Goal: Task Accomplishment & Management: Manage account settings

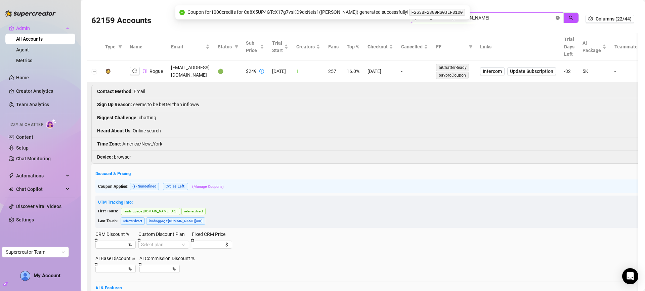
click at [556, 18] on icon "close-circle" at bounding box center [558, 18] width 4 height 4
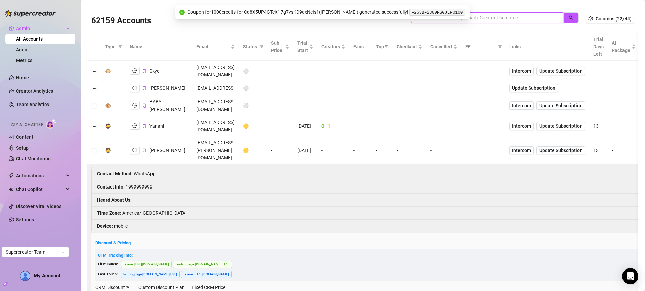
click at [486, 17] on input "search" at bounding box center [484, 17] width 139 height 7
paste input "serhii.nazarenko27@gmail.com"
click at [570, 16] on button "button" at bounding box center [570, 17] width 15 height 11
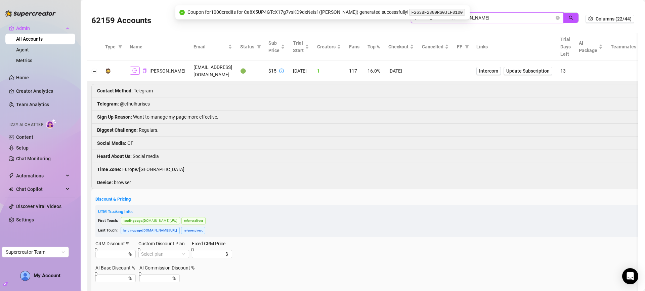
type input "serhii.nazarenko27@gmail.com"
click at [134, 68] on icon "logout" at bounding box center [134, 70] width 5 height 5
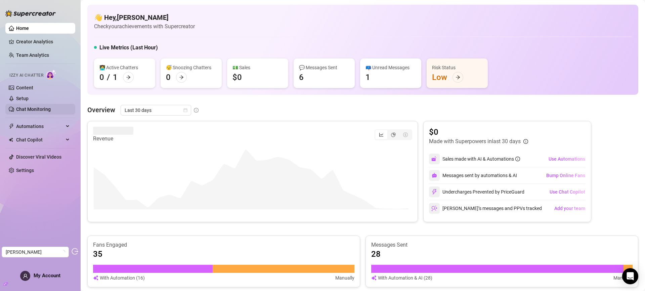
click at [25, 106] on link "Chat Monitoring" at bounding box center [33, 108] width 35 height 5
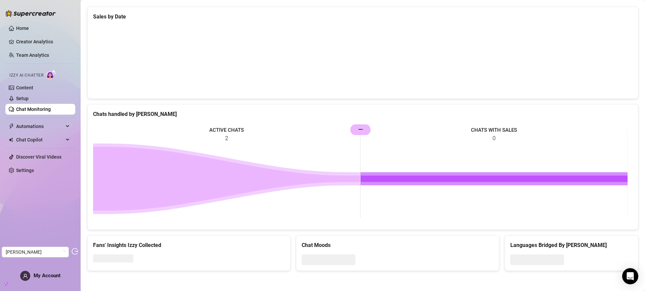
scroll to position [44, 0]
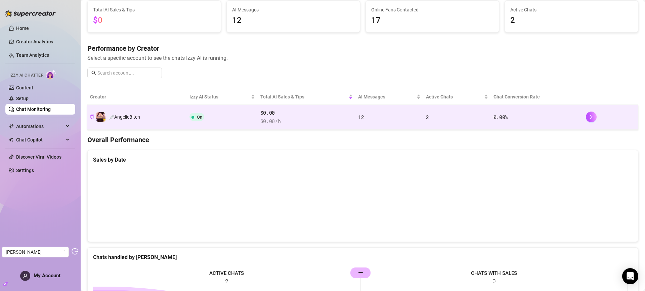
click at [361, 111] on td "12" at bounding box center [389, 117] width 68 height 25
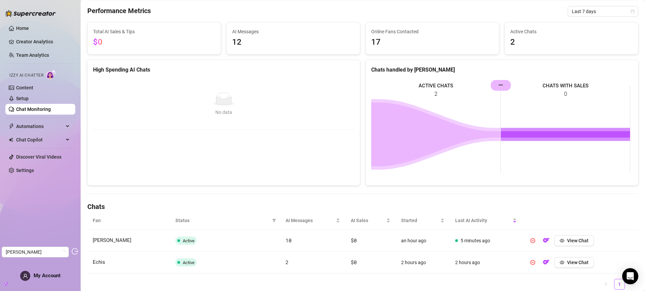
scroll to position [63, 0]
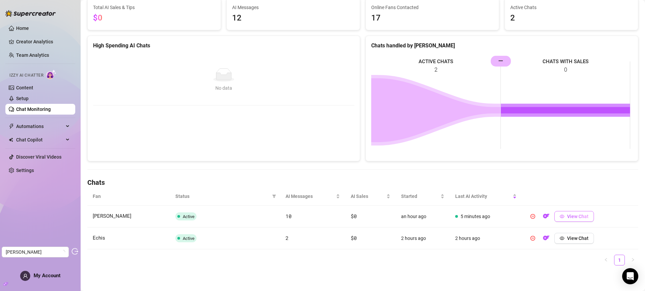
click at [559, 212] on button "View Chat" at bounding box center [574, 216] width 40 height 11
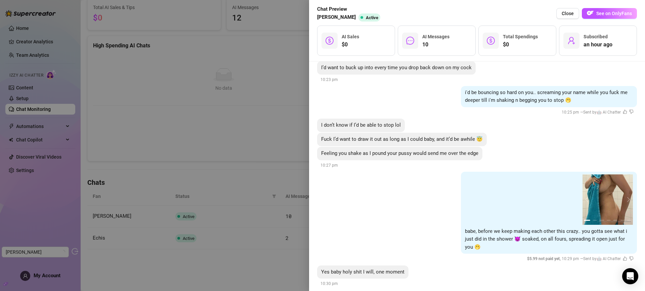
scroll to position [689, 0]
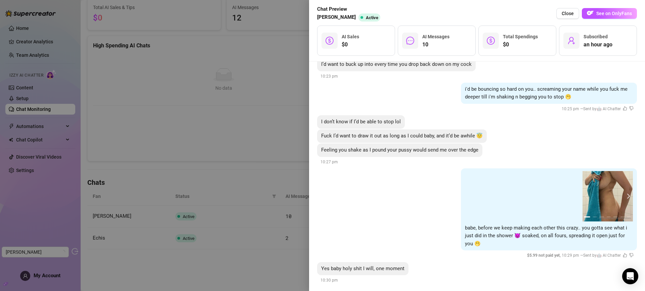
click at [625, 193] on button "next" at bounding box center [627, 195] width 5 height 5
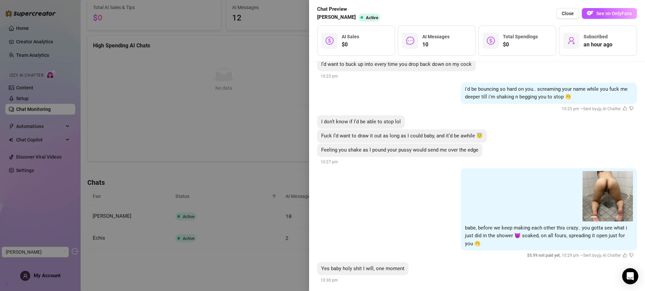
click at [625, 193] on button "next" at bounding box center [627, 195] width 5 height 5
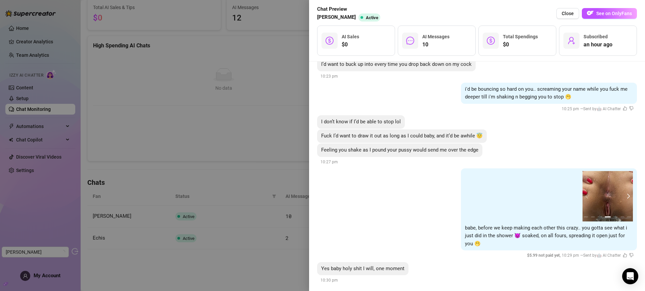
click at [625, 193] on button "next" at bounding box center [627, 195] width 5 height 5
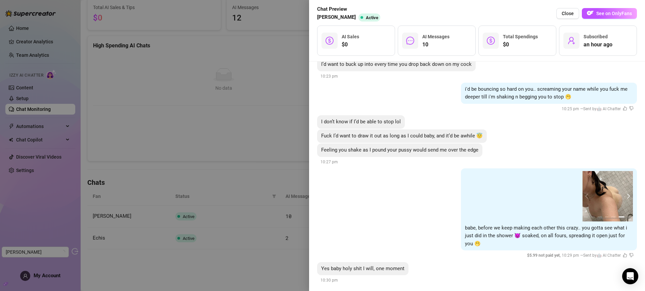
click at [625, 193] on button "next" at bounding box center [627, 195] width 5 height 5
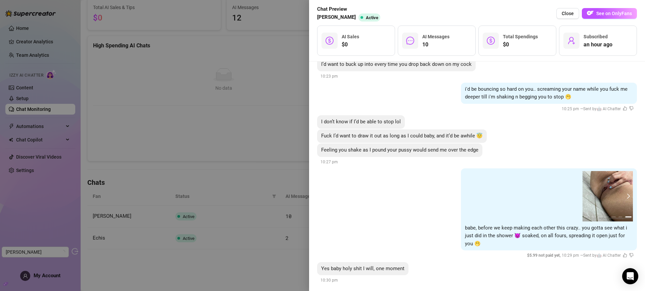
click at [625, 193] on button "next" at bounding box center [627, 195] width 5 height 5
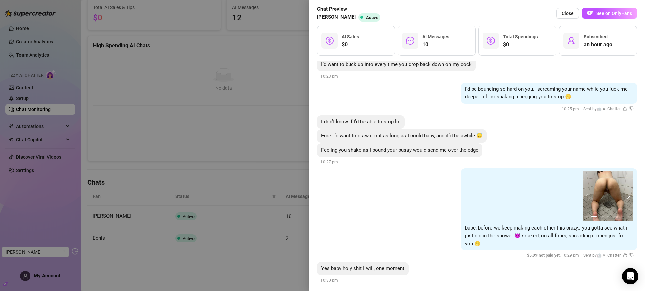
click at [625, 193] on button "next" at bounding box center [627, 195] width 5 height 5
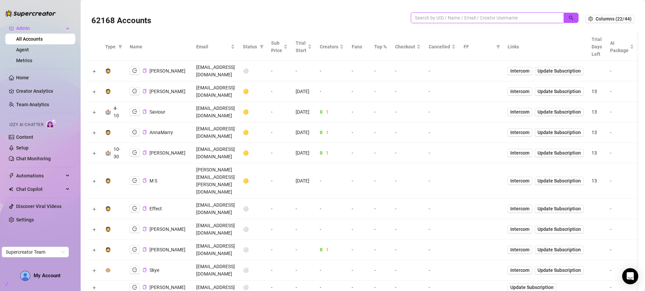
click at [501, 18] on input "search" at bounding box center [484, 17] width 139 height 7
paste input "0QEWu8KOS0fd326K7IdVPBQuQxg1"
click at [569, 18] on icon "search" at bounding box center [571, 17] width 5 height 5
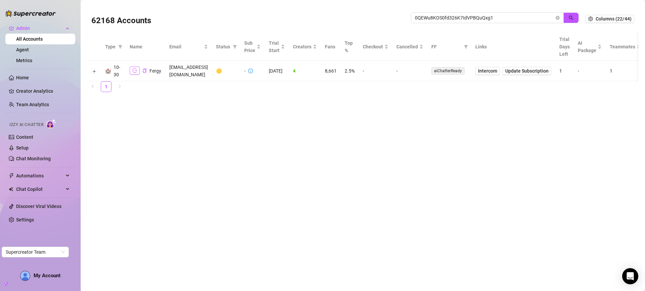
click at [132, 71] on icon "logout" at bounding box center [134, 70] width 5 height 5
click at [482, 16] on input "0QEWu8KOS0fd326K7IdVPBQuQxg1" at bounding box center [484, 17] width 139 height 7
paste input "8EBcwe1nKZgsoxSvAHG1QmSdA8r2"
click at [573, 18] on icon "search" at bounding box center [571, 17] width 5 height 5
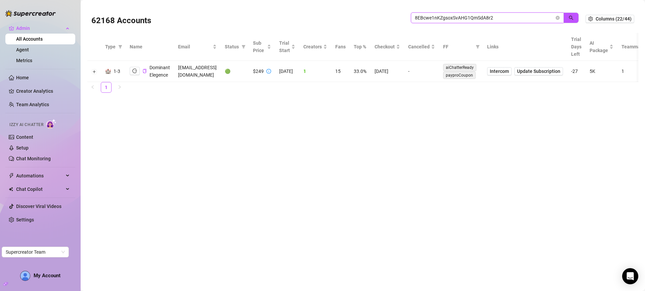
click at [503, 17] on input "8EBcwe1nKZgsoxSvAHG1QmSdA8r2" at bounding box center [484, 17] width 139 height 7
paste input "wkXxIp4U5KV0mYim8Qwr511ILlh1"
click at [569, 15] on icon "search" at bounding box center [571, 17] width 5 height 5
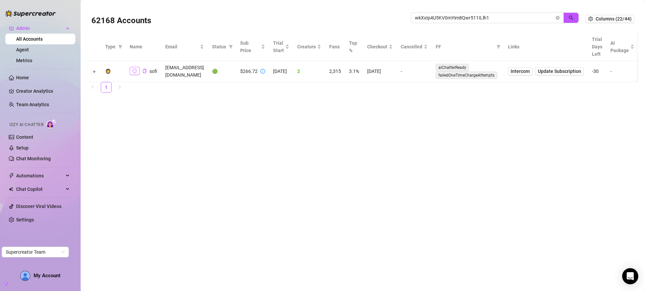
click at [133, 72] on icon "logout" at bounding box center [134, 71] width 5 height 4
click at [517, 19] on input "wkXxIp4U5KV0mYim8Qwr511ILlh1" at bounding box center [484, 17] width 139 height 7
paste input "zJYRWE162SPhAvAk11tgbdw3ohY2"
click at [571, 18] on icon "search" at bounding box center [571, 17] width 5 height 5
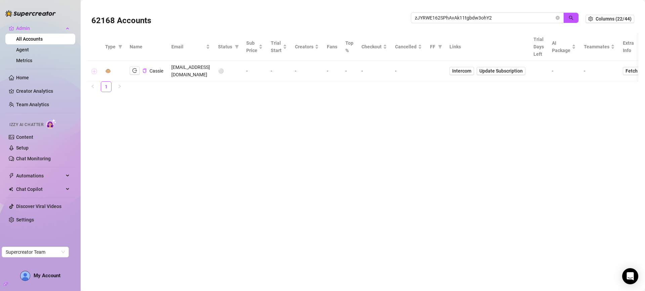
click at [93, 69] on button "Expand row" at bounding box center [94, 71] width 5 height 5
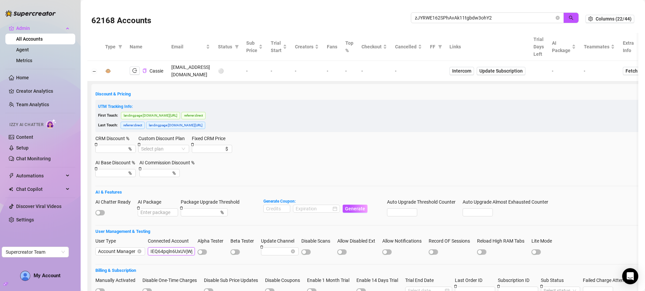
click at [161, 247] on input "IEQ64pqln6UxUVjWjlo4wih4mhe2" at bounding box center [171, 251] width 47 height 8
click at [477, 18] on input "zJYRWE162SPhAvAk11tgbdw3ohY2" at bounding box center [484, 17] width 139 height 7
paste input "IEQ64pqln6UxUVjWjlo4wih4mhe"
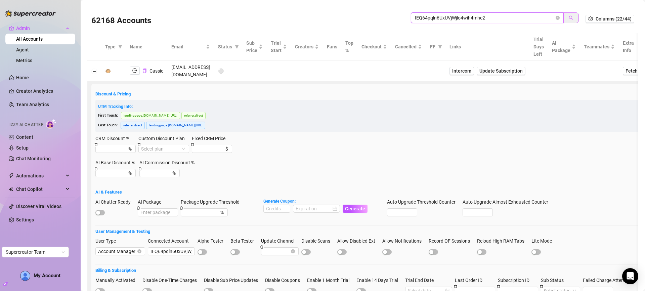
click at [569, 18] on icon "search" at bounding box center [571, 17] width 5 height 5
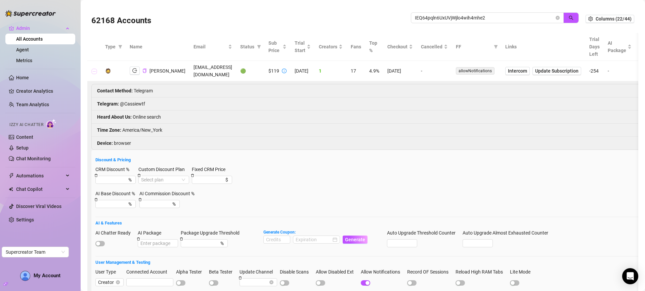
click at [93, 69] on button "Collapse row" at bounding box center [94, 71] width 5 height 5
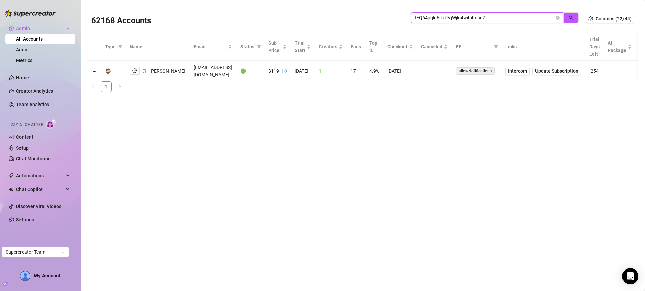
click at [542, 17] on input "IEQ64pqln6UxUVjWjlo4wih4mhe2" at bounding box center [484, 17] width 139 height 7
paste input "Ca8X5UP4GTcX17g7vsKD9dxNeIs1"
click at [568, 18] on button "button" at bounding box center [570, 17] width 15 height 11
click at [137, 67] on button "button" at bounding box center [135, 71] width 10 height 8
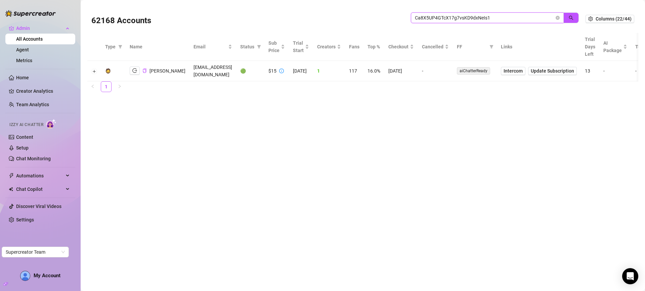
click at [493, 18] on input "Ca8X5UP4GTcX17g7vsKD9dxNeIs1" at bounding box center [484, 17] width 139 height 7
paste input "uSavNI577qOqcpYVVaABb8Fb54U2"
drag, startPoint x: 566, startPoint y: 17, endPoint x: 328, endPoint y: 63, distance: 243.2
click at [566, 17] on button "button" at bounding box center [570, 17] width 15 height 11
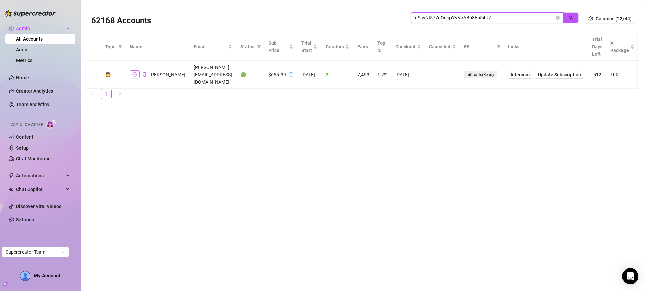
type input "uSavNI577qOqcpYVVaABb8Fb54U2"
click at [136, 72] on icon "logout" at bounding box center [134, 74] width 5 height 4
click at [134, 72] on icon "logout" at bounding box center [134, 74] width 5 height 5
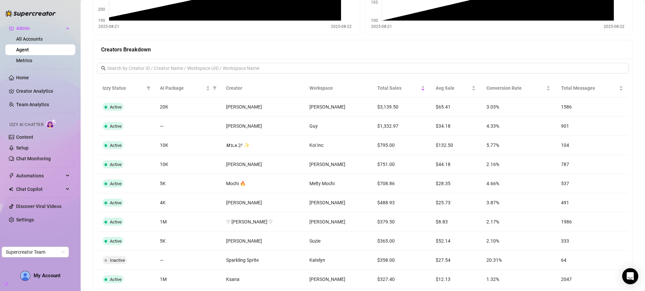
scroll to position [529, 0]
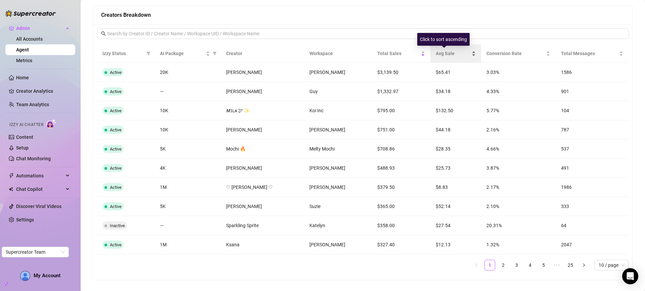
click at [436, 52] on span "Avg Sale" at bounding box center [453, 53] width 35 height 7
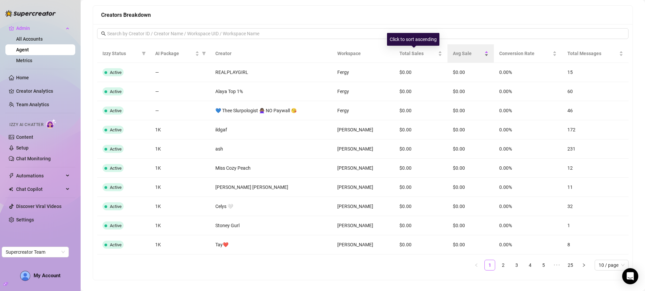
click at [453, 52] on div "Avg Sale" at bounding box center [471, 53] width 36 height 7
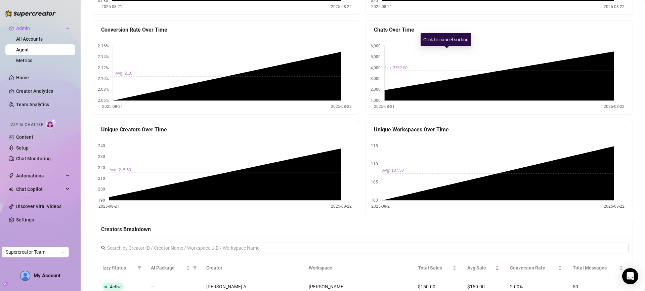
scroll to position [0, 0]
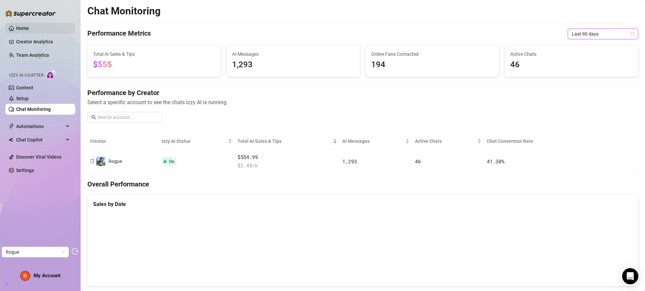
click at [29, 29] on link "Home" at bounding box center [22, 28] width 13 height 5
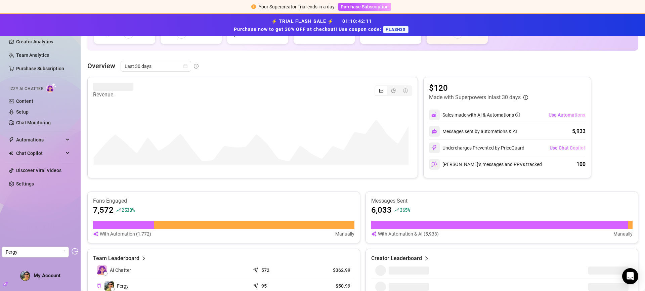
scroll to position [92, 0]
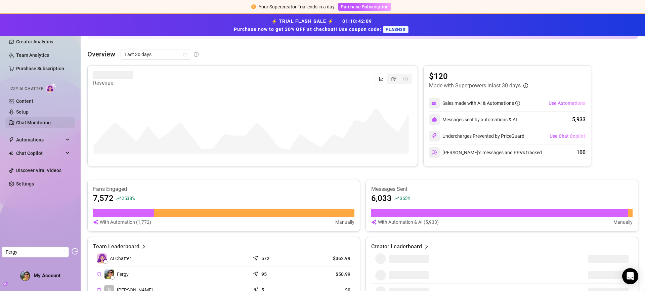
click at [38, 123] on link "Chat Monitoring" at bounding box center [33, 122] width 35 height 5
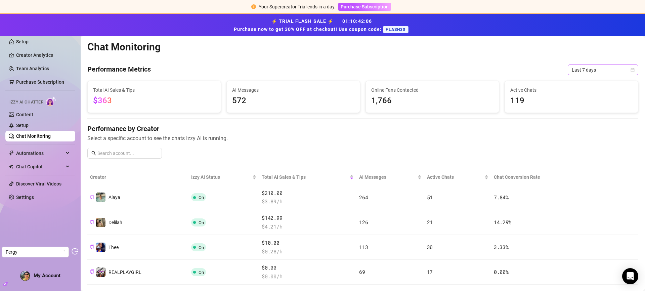
drag, startPoint x: 597, startPoint y: 70, endPoint x: 593, endPoint y: 75, distance: 6.0
click at [597, 70] on span "Last 7 days" at bounding box center [603, 70] width 62 height 10
click at [578, 105] on div "Last 30 days" at bounding box center [598, 104] width 60 height 7
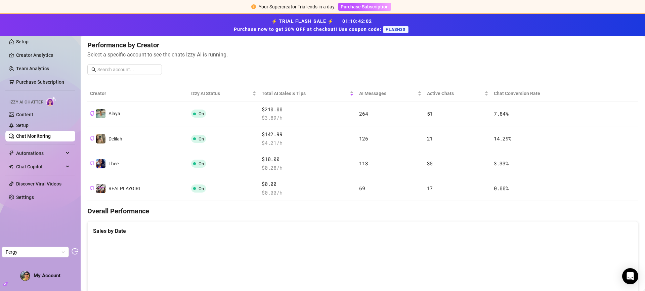
scroll to position [60, 0]
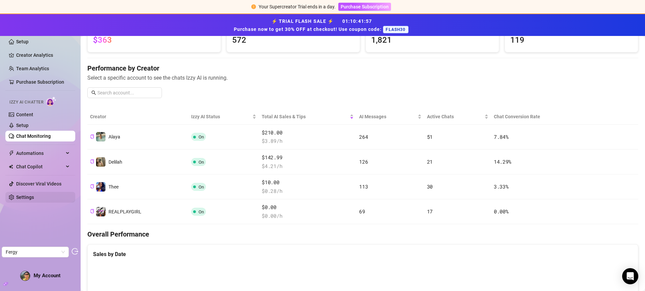
click at [30, 195] on link "Settings" at bounding box center [25, 196] width 18 height 5
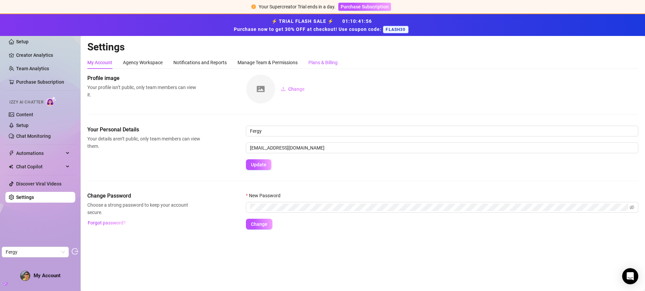
click at [332, 65] on div "Plans & Billing" at bounding box center [322, 62] width 29 height 7
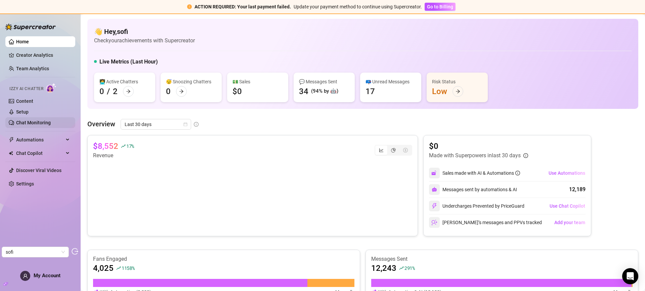
click at [34, 122] on link "Chat Monitoring" at bounding box center [33, 122] width 35 height 5
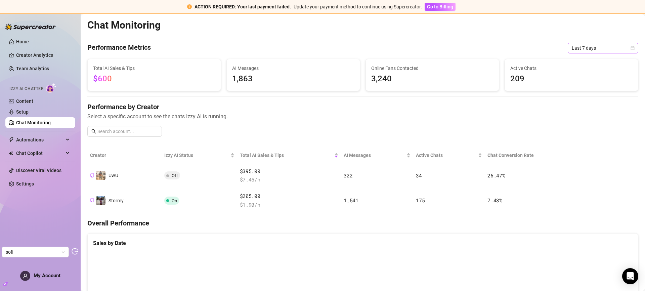
click at [610, 50] on span "Last 7 days" at bounding box center [603, 48] width 62 height 10
click at [588, 90] on div "Last 90 days" at bounding box center [598, 93] width 60 height 7
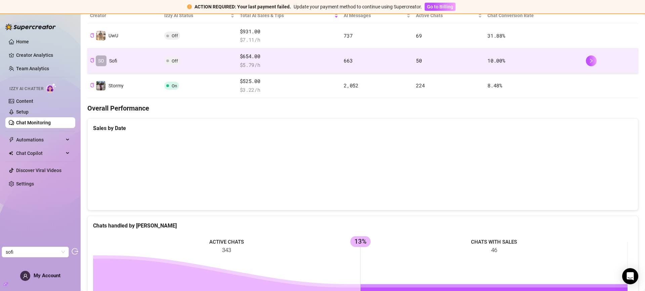
scroll to position [149, 0]
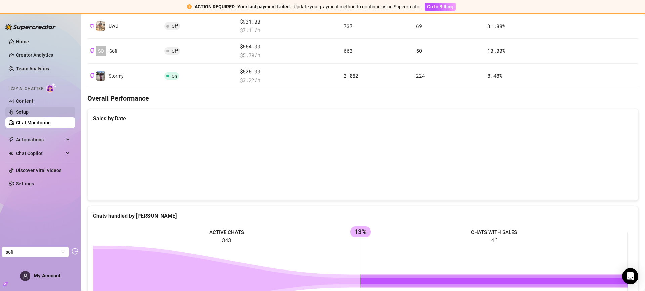
click at [29, 113] on link "Setup" at bounding box center [22, 111] width 12 height 5
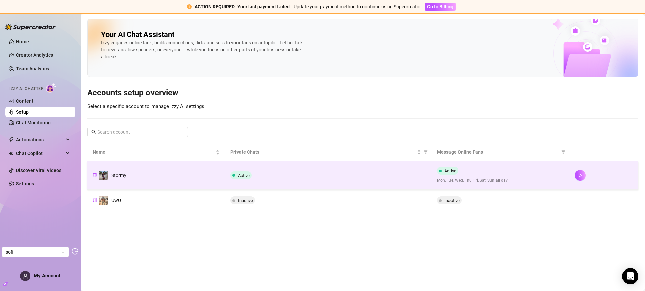
click at [155, 181] on td "Stormy" at bounding box center [156, 175] width 138 height 28
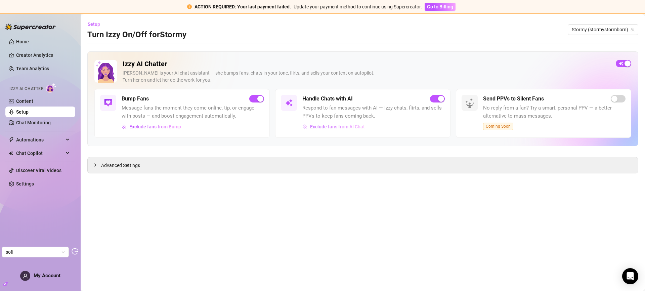
click at [352, 128] on span "Exclude fans from AI Chat" at bounding box center [337, 126] width 55 height 5
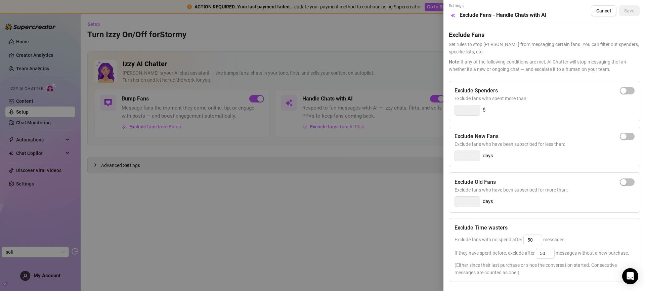
click at [348, 168] on div at bounding box center [322, 145] width 645 height 291
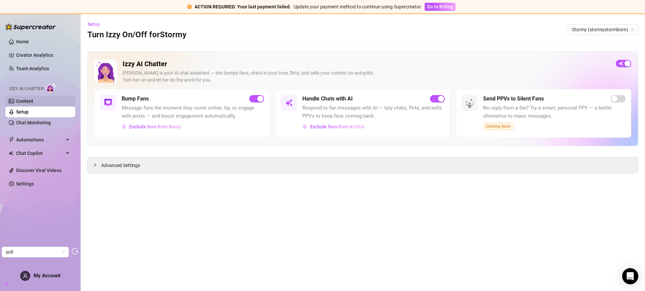
click at [33, 104] on link "Content" at bounding box center [24, 100] width 17 height 5
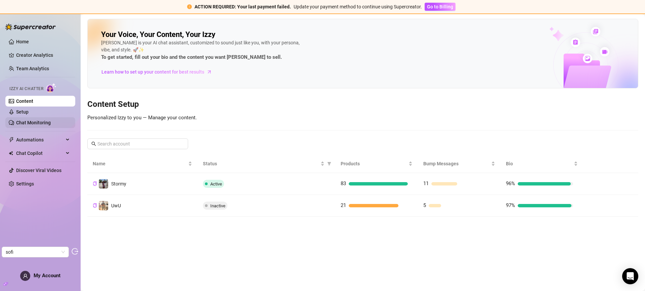
click at [32, 125] on link "Chat Monitoring" at bounding box center [33, 122] width 35 height 5
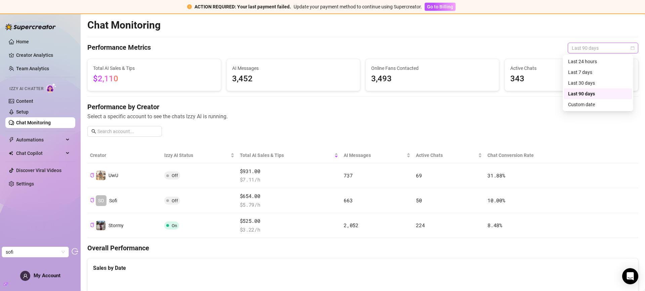
click at [592, 47] on span "Last 90 days" at bounding box center [603, 48] width 62 height 10
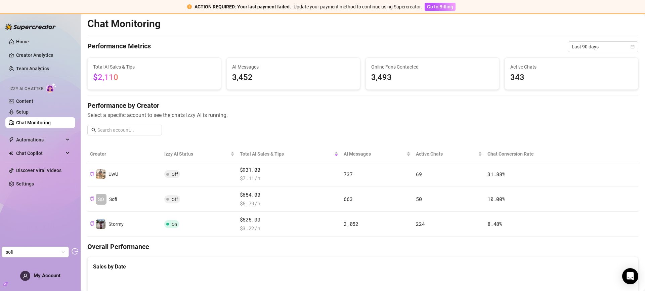
click at [494, 128] on div "Performance by Creator Select a specific account to see the chats Izzy AI is ru…" at bounding box center [362, 121] width 551 height 40
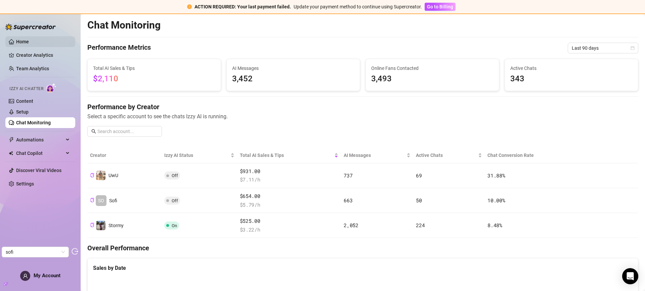
click at [27, 44] on link "Home" at bounding box center [22, 41] width 13 height 5
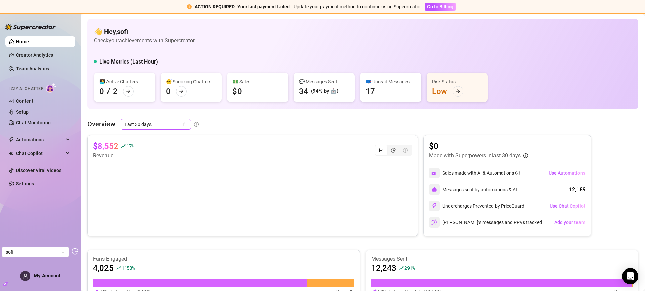
click at [146, 126] on span "Last 30 days" at bounding box center [156, 124] width 62 height 10
click at [155, 168] on div "Last 90 days" at bounding box center [156, 169] width 60 height 7
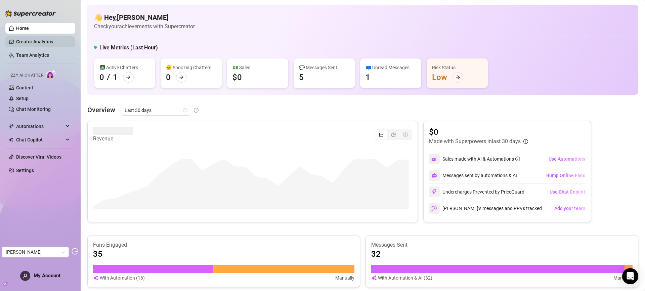
click at [42, 44] on link "Creator Analytics" at bounding box center [43, 41] width 54 height 11
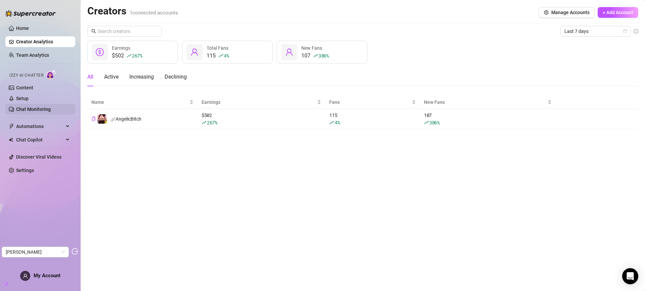
click at [26, 106] on link "Chat Monitoring" at bounding box center [33, 108] width 35 height 5
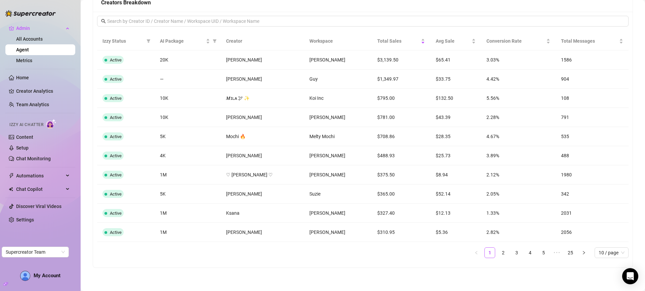
scroll to position [544, 0]
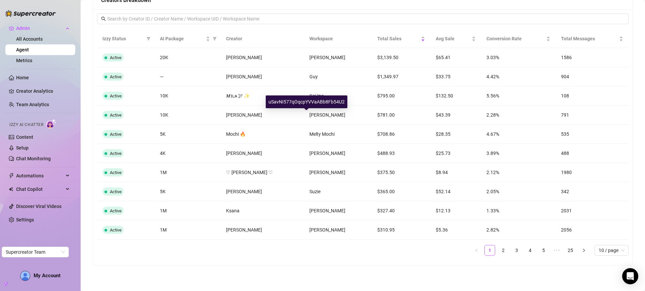
click at [310, 102] on div "uSavNI577qOqcpYVVaABb8Fb54U2" at bounding box center [307, 101] width 82 height 13
copy div "uSavNI577qOqcpYVVaABb8Fb54U2"
click at [498, 251] on link "2" at bounding box center [503, 250] width 10 height 10
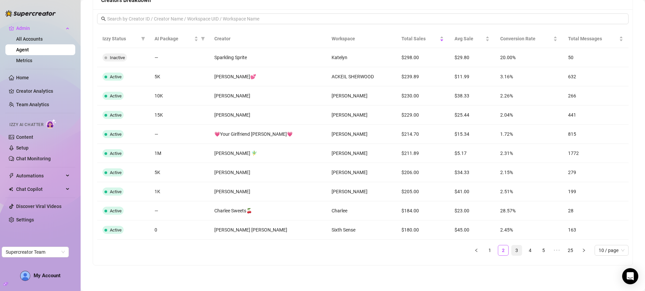
click at [512, 251] on link "3" at bounding box center [517, 250] width 10 height 10
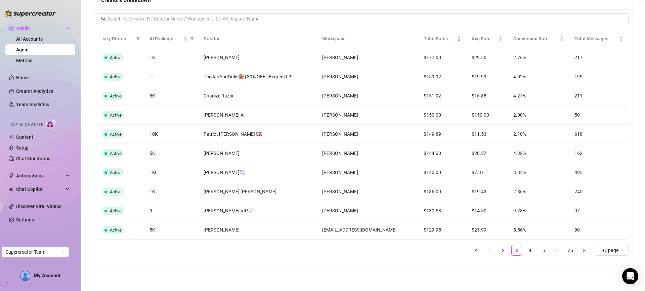
scroll to position [0, 0]
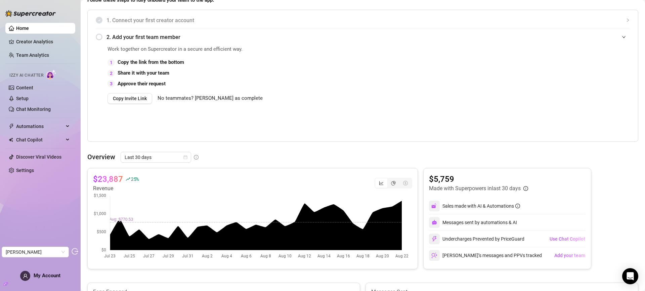
scroll to position [199, 0]
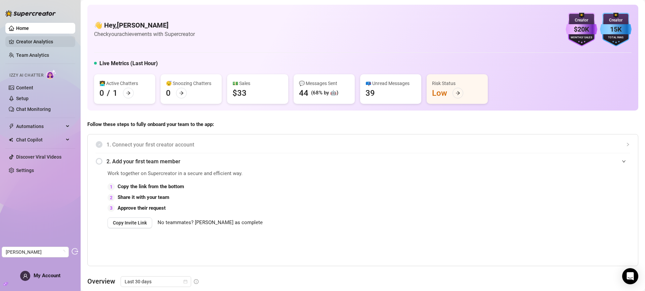
click at [28, 39] on link "Creator Analytics" at bounding box center [43, 41] width 54 height 11
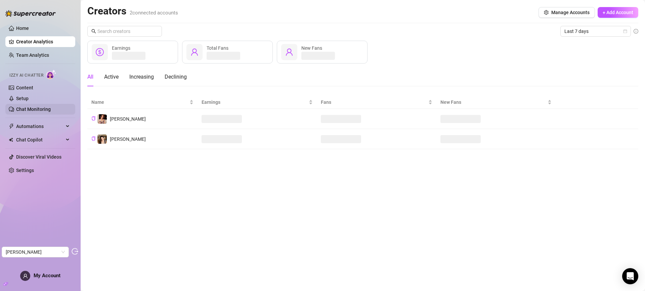
click at [37, 107] on link "Chat Monitoring" at bounding box center [33, 108] width 35 height 5
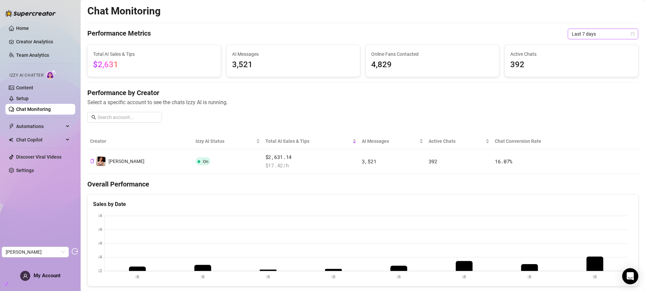
drag, startPoint x: 589, startPoint y: 33, endPoint x: 590, endPoint y: 39, distance: 5.7
click at [589, 33] on span "Last 7 days" at bounding box center [603, 34] width 62 height 10
click at [580, 82] on div "Last 90 days" at bounding box center [598, 79] width 60 height 7
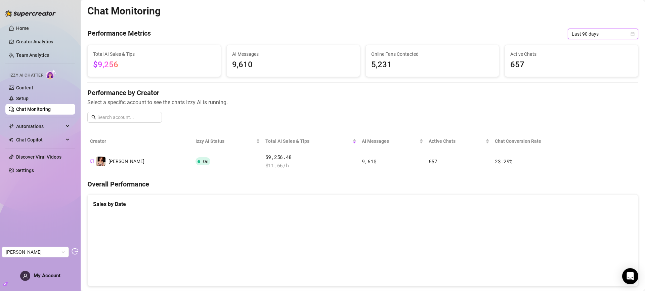
click at [579, 32] on span "Last 90 days" at bounding box center [603, 34] width 62 height 10
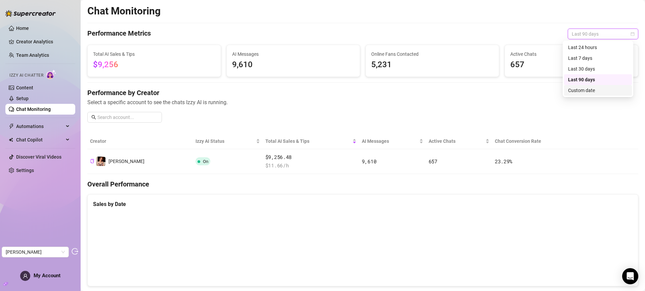
click at [582, 89] on div "Custom date" at bounding box center [598, 90] width 60 height 7
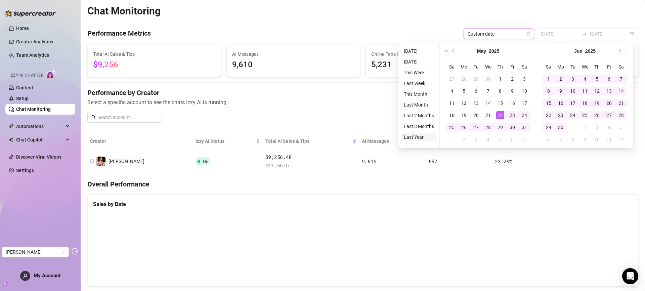
type input "2024-08-22"
click at [421, 134] on li "Last Year" at bounding box center [419, 137] width 36 height 8
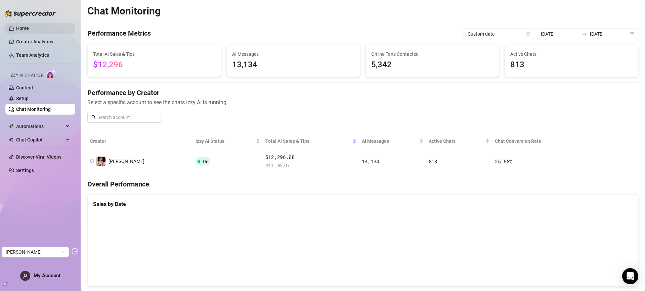
click at [27, 31] on link "Home" at bounding box center [22, 28] width 13 height 5
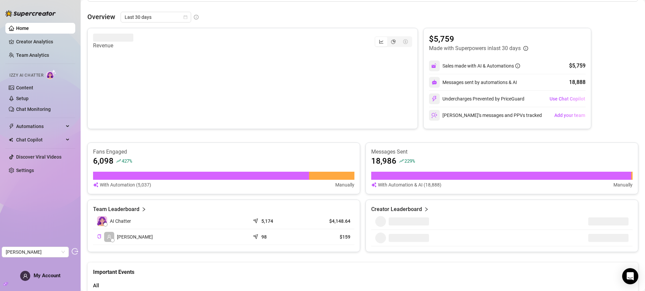
scroll to position [220, 0]
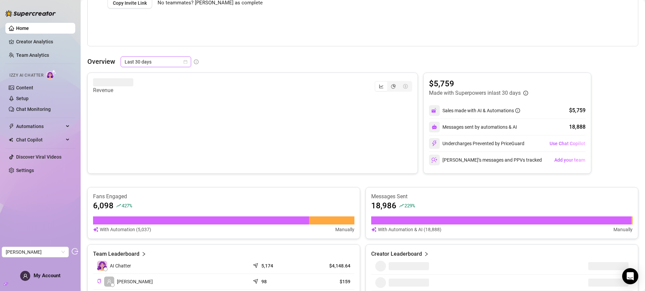
click at [169, 64] on span "Last 30 days" at bounding box center [156, 62] width 62 height 10
click at [158, 117] on div "Custom date" at bounding box center [156, 118] width 60 height 7
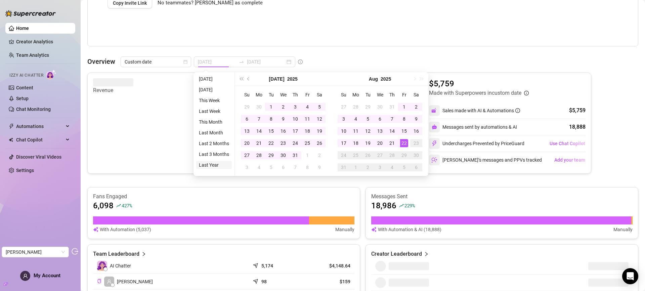
click at [215, 161] on li "Last Year" at bounding box center [214, 165] width 36 height 8
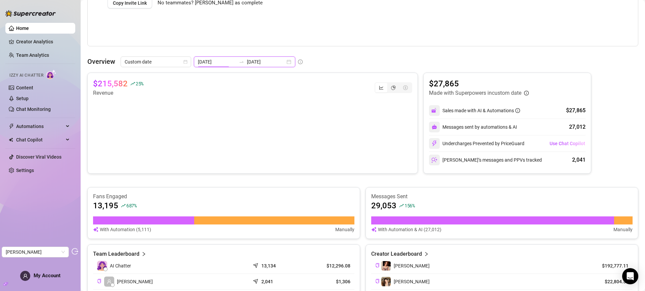
click at [223, 60] on input "2024-08-22" at bounding box center [217, 61] width 38 height 7
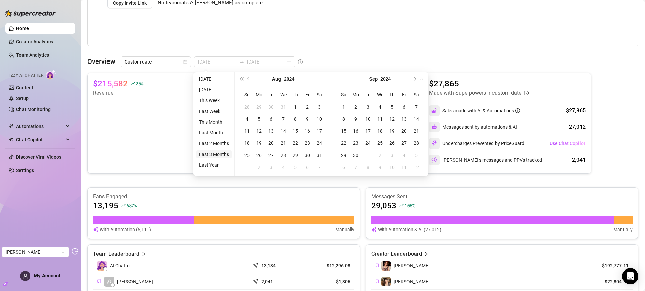
click at [220, 151] on li "Last 3 Months" at bounding box center [214, 154] width 36 height 8
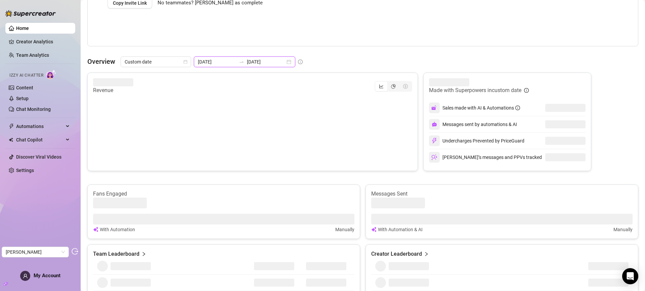
click at [213, 62] on input "2025-05-22" at bounding box center [217, 61] width 38 height 7
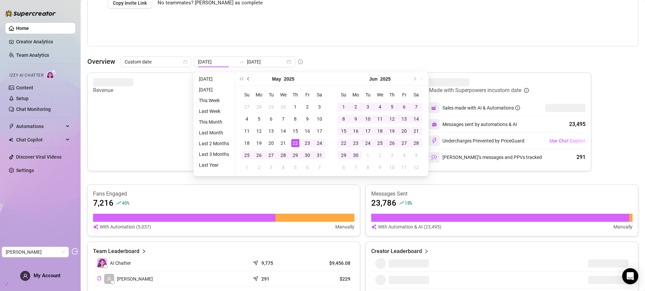
click at [249, 78] on span "Previous month (PageUp)" at bounding box center [248, 78] width 3 height 3
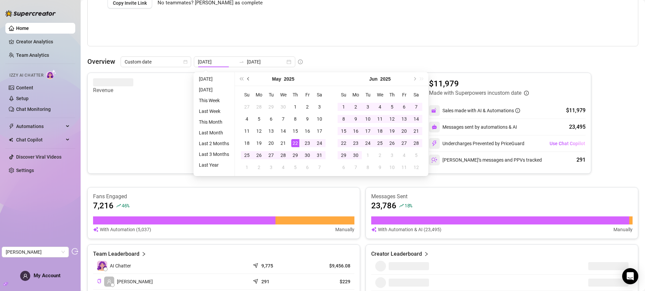
click at [249, 80] on span "Previous month (PageUp)" at bounding box center [248, 78] width 3 height 3
type input "2025-04-21"
click at [260, 142] on div "21" at bounding box center [259, 143] width 8 height 8
click at [416, 78] on button "Next month (PageDown)" at bounding box center [413, 78] width 7 height 13
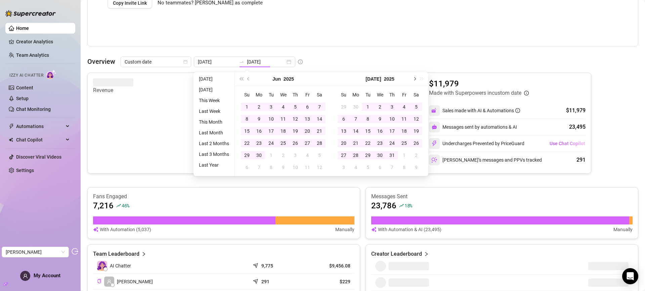
click at [416, 78] on button "Next month (PageDown)" at bounding box center [413, 78] width 7 height 13
type input "2025-08-22"
click at [406, 142] on div "22" at bounding box center [404, 143] width 8 height 8
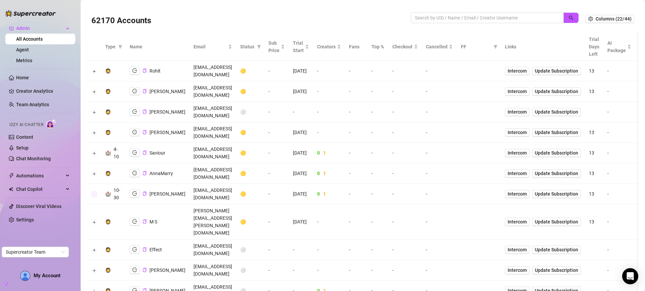
click at [93, 191] on button "Expand row" at bounding box center [94, 193] width 5 height 5
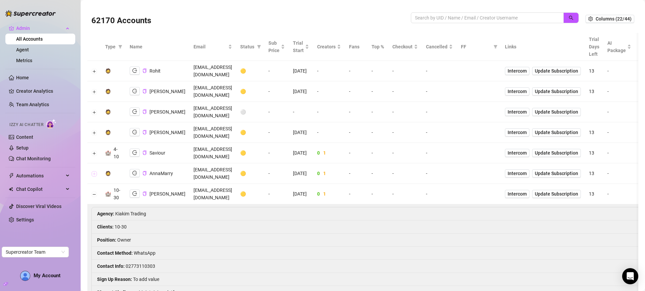
click at [93, 171] on button "Expand row" at bounding box center [94, 173] width 5 height 5
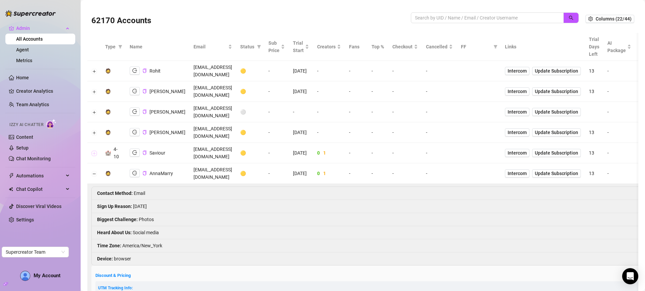
click at [95, 150] on button "Expand row" at bounding box center [94, 152] width 5 height 5
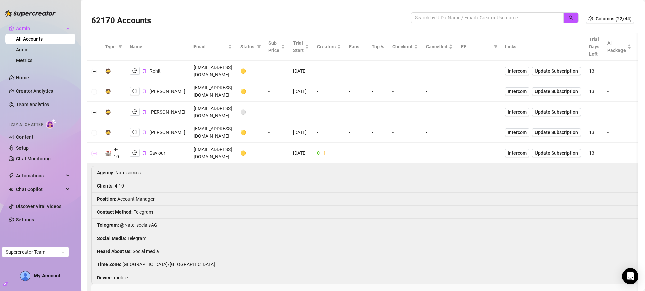
click at [95, 150] on button "Collapse row" at bounding box center [94, 152] width 5 height 5
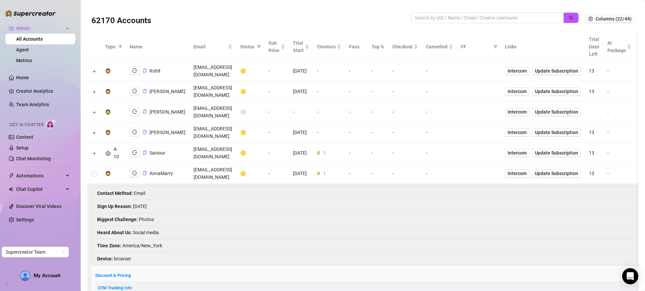
drag, startPoint x: 94, startPoint y: 144, endPoint x: 93, endPoint y: 148, distance: 4.8
click at [94, 171] on button "Collapse row" at bounding box center [94, 173] width 5 height 5
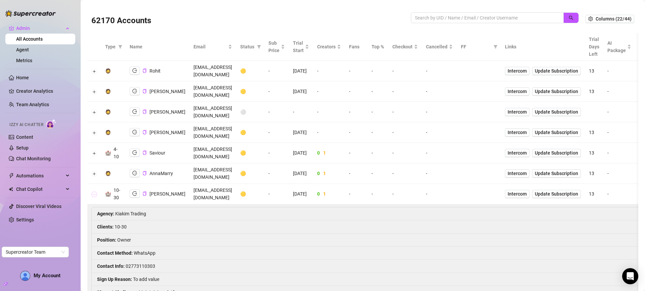
click at [95, 191] on button "Collapse row" at bounding box center [94, 193] width 5 height 5
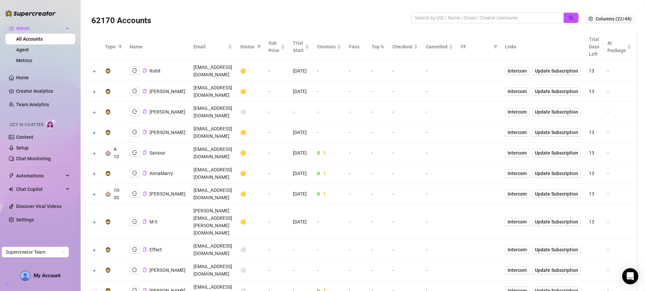
click at [93, 288] on button "Expand row" at bounding box center [94, 290] width 5 height 5
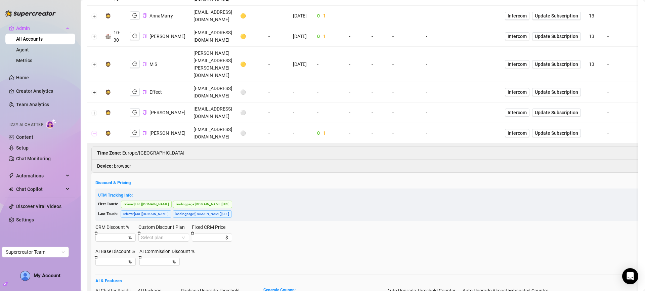
scroll to position [67, 0]
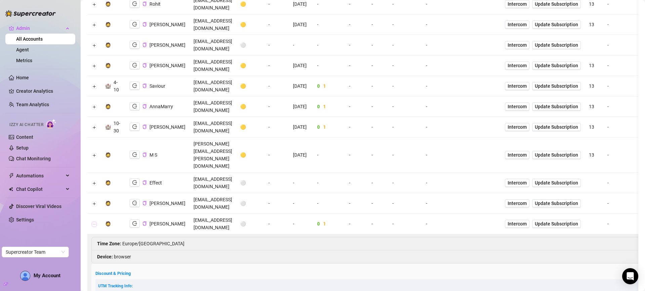
click at [94, 221] on button "Collapse row" at bounding box center [94, 223] width 5 height 5
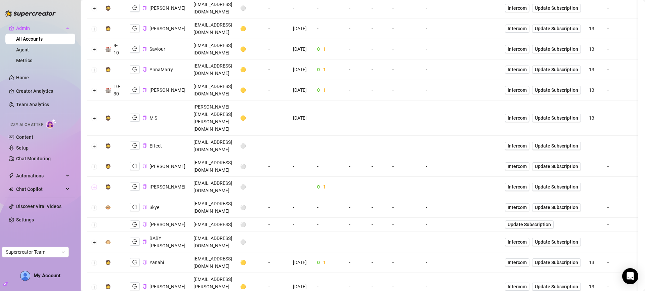
scroll to position [106, 0]
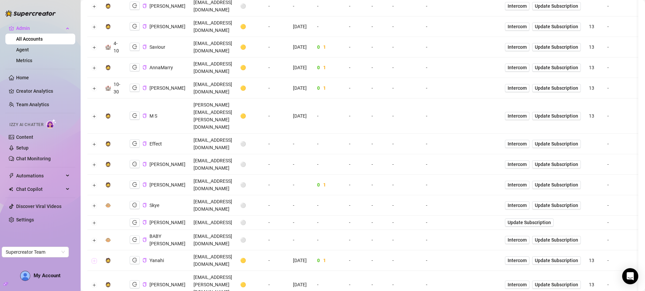
click at [93, 258] on button "Expand row" at bounding box center [94, 260] width 5 height 5
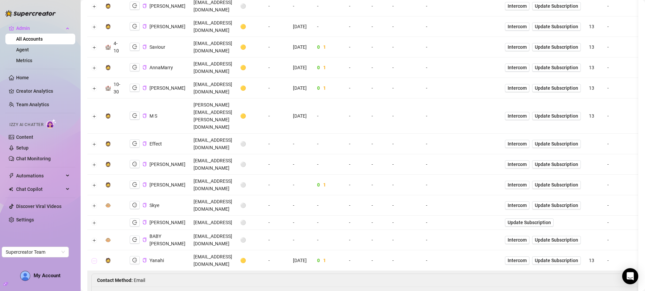
click at [93, 258] on button "Collapse row" at bounding box center [94, 260] width 5 height 5
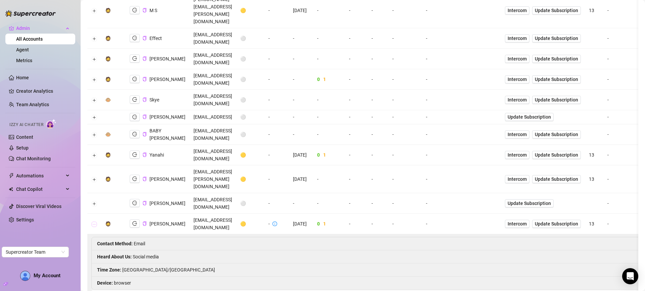
scroll to position [212, 0]
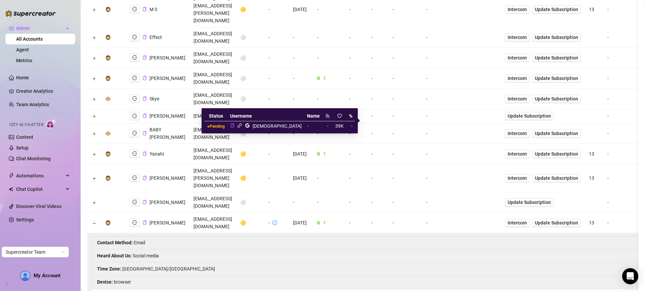
click at [242, 127] on icon "link" at bounding box center [239, 125] width 5 height 5
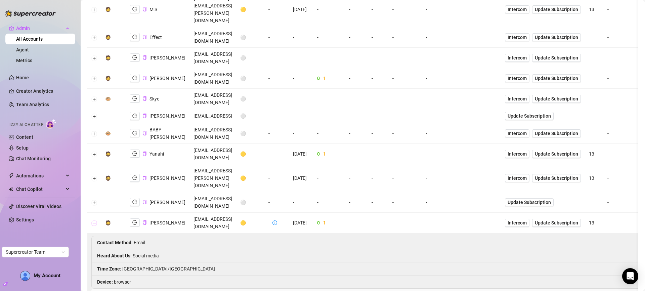
click at [94, 220] on button "Collapse row" at bounding box center [94, 222] width 5 height 5
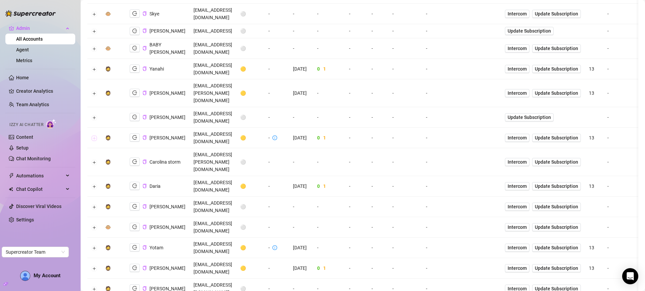
scroll to position [298, 0]
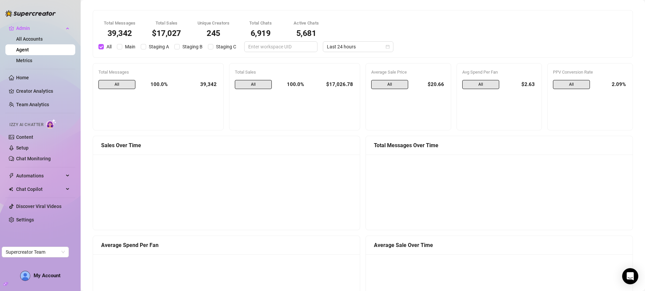
click at [342, 55] on div "Total Messages 39,342 Total Sales $17,027 Unique Creators 245 Total Chats 6,919…" at bounding box center [362, 33] width 539 height 47
click at [344, 45] on span "Last 24 hours" at bounding box center [358, 47] width 62 height 10
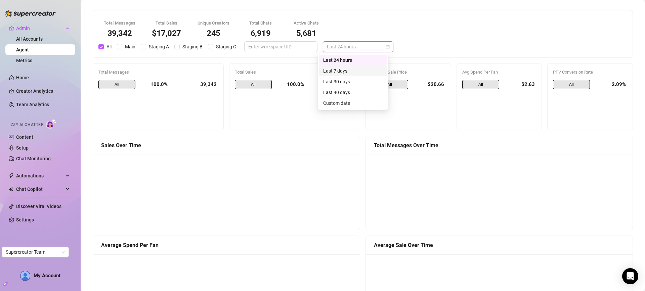
click at [353, 69] on div "Last 7 days" at bounding box center [353, 70] width 60 height 7
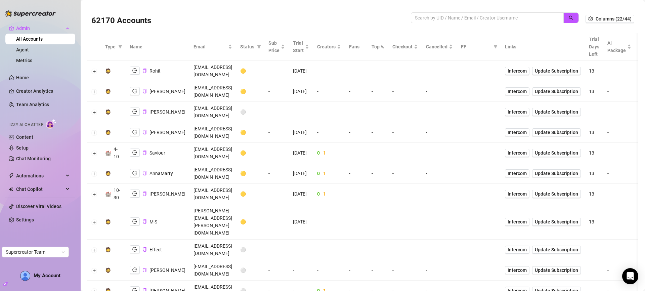
scroll to position [298, 0]
